Goal: Book appointment/travel/reservation

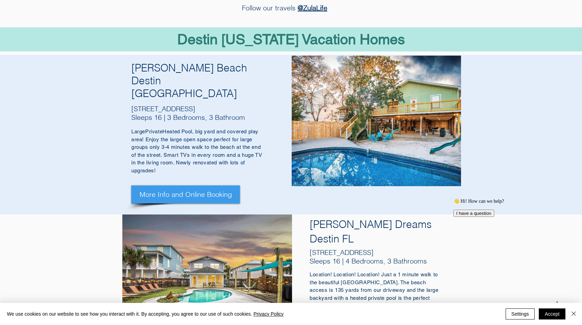
scroll to position [311, 0]
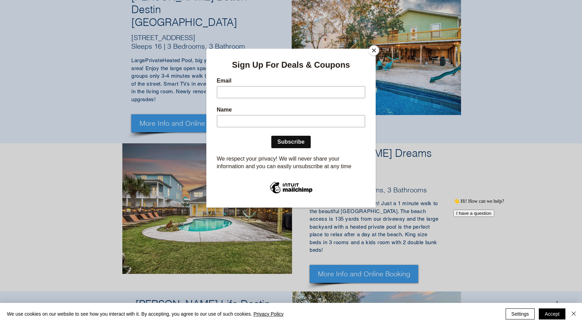
click at [371, 51] on button "Close" at bounding box center [374, 50] width 10 height 10
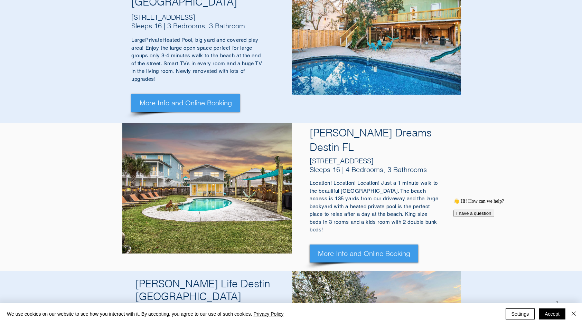
scroll to position [346, 0]
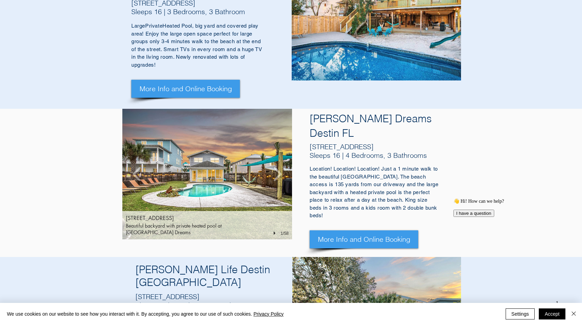
click at [202, 153] on img "70 Pompano St, Destin FL 32541" at bounding box center [207, 174] width 170 height 131
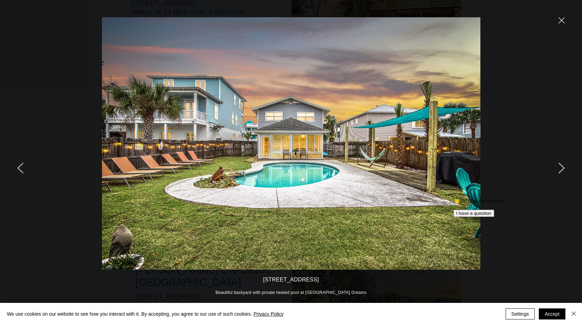
click at [560, 17] on div at bounding box center [486, 162] width 192 height 325
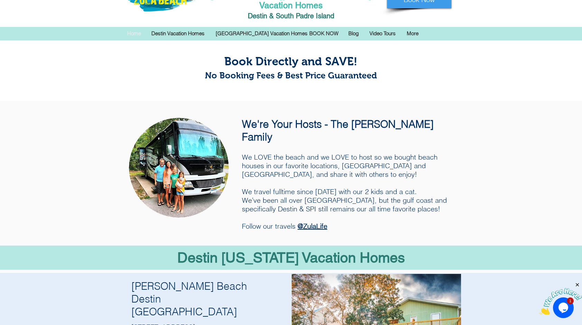
scroll to position [35, 0]
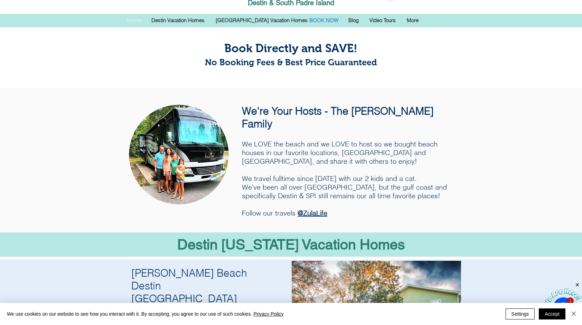
click at [319, 15] on p "BOOK NOW" at bounding box center [324, 20] width 36 height 10
